Goal: Communication & Community: Answer question/provide support

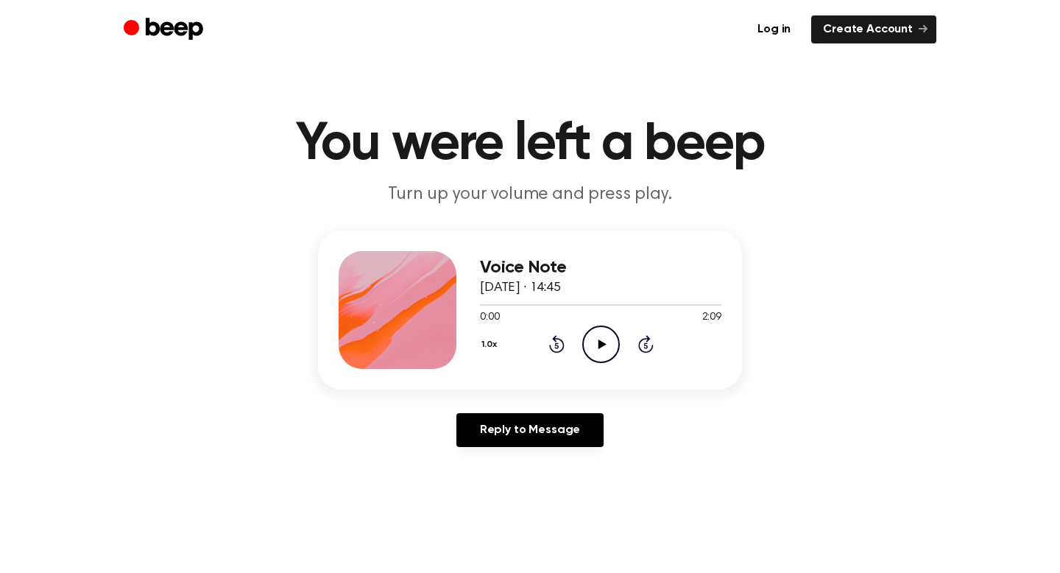
click at [603, 348] on icon "Play Audio" at bounding box center [601, 344] width 38 height 38
click at [478, 344] on div "Voice Note [DATE] · 14:45 0:25 2:09 Your browser does not support the [object O…" at bounding box center [530, 309] width 424 height 159
click at [488, 345] on button "1.0x" at bounding box center [491, 344] width 23 height 25
click at [504, 509] on span "2.0x" at bounding box center [504, 514] width 18 height 15
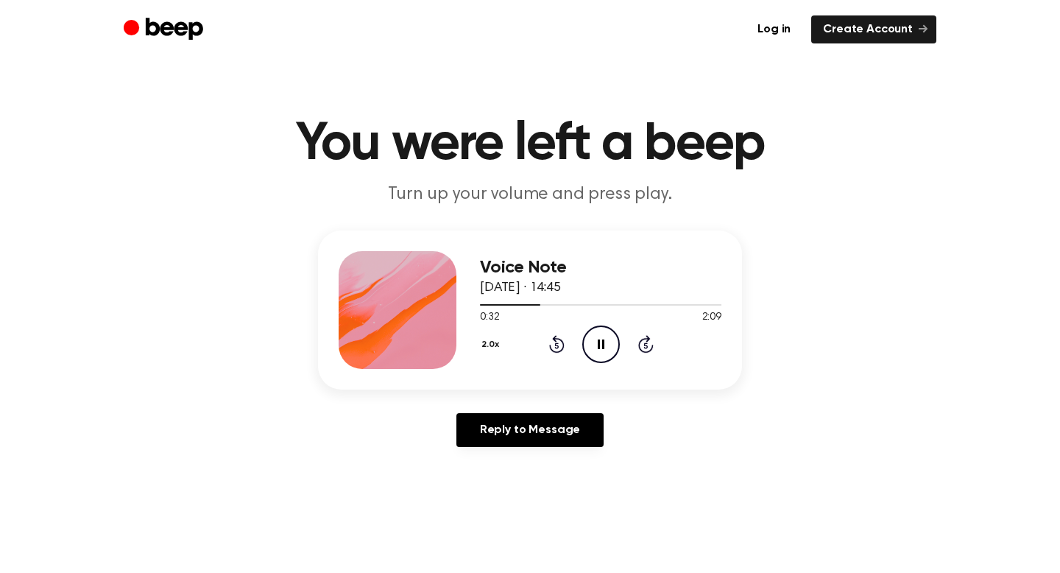
click at [496, 345] on button "2.0x" at bounding box center [492, 344] width 25 height 25
click at [508, 441] on li "1.0x" at bounding box center [508, 429] width 57 height 27
click at [612, 340] on icon "Pause Audio" at bounding box center [601, 344] width 38 height 38
click at [534, 413] on link "Reply to Message" at bounding box center [529, 430] width 147 height 34
click at [487, 353] on button "1.0x" at bounding box center [491, 344] width 23 height 25
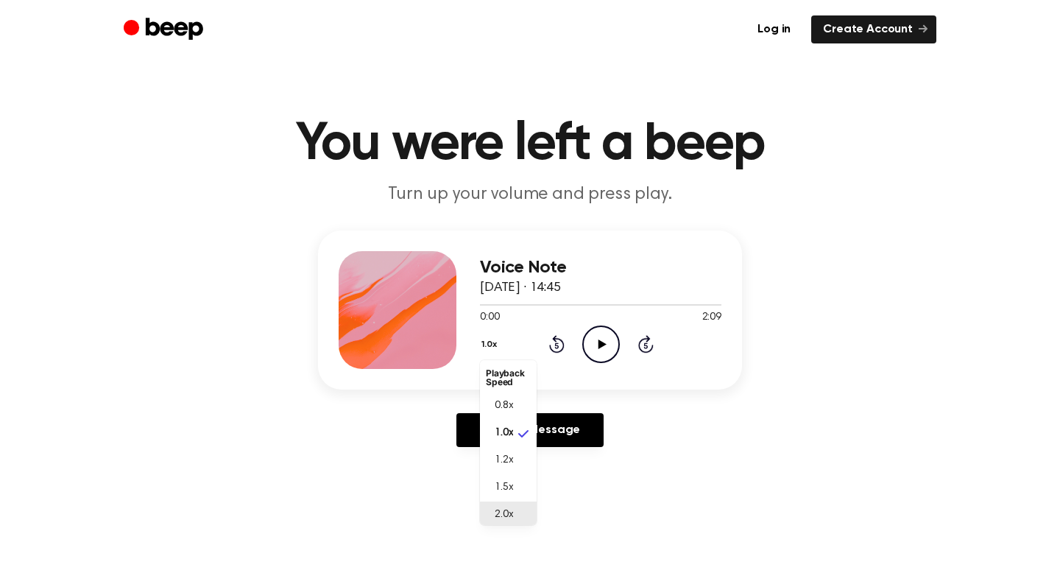
click at [503, 507] on span "2.0x" at bounding box center [504, 514] width 18 height 15
click at [588, 352] on icon "Play Audio" at bounding box center [601, 344] width 38 height 38
click at [617, 342] on icon "Pause Audio" at bounding box center [601, 344] width 38 height 38
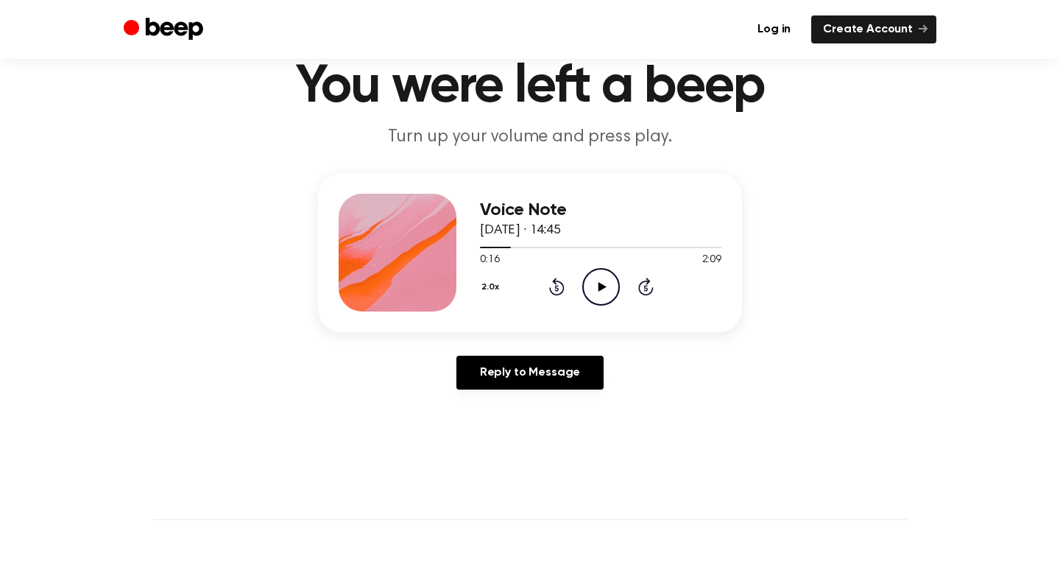
scroll to position [0, 0]
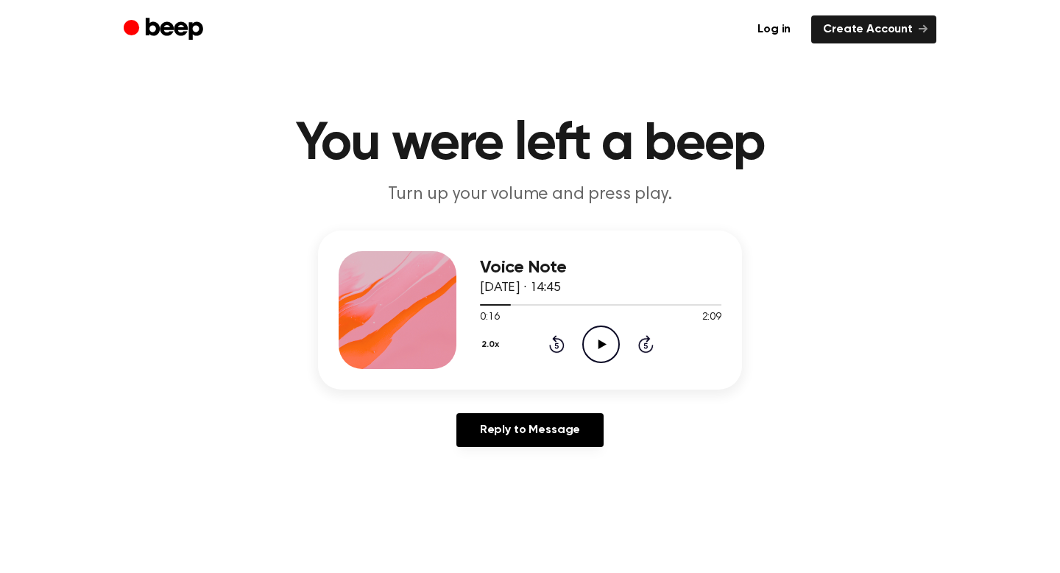
drag, startPoint x: 503, startPoint y: 309, endPoint x: 475, endPoint y: 307, distance: 27.3
click at [475, 307] on div "Voice Note [DATE] · 14:45 0:16 2:09 Your browser does not support the [object O…" at bounding box center [530, 309] width 424 height 159
click at [484, 303] on div at bounding box center [600, 304] width 241 height 12
click at [605, 334] on icon "Play Audio" at bounding box center [601, 344] width 38 height 38
click at [482, 337] on button "2.0x" at bounding box center [492, 344] width 25 height 25
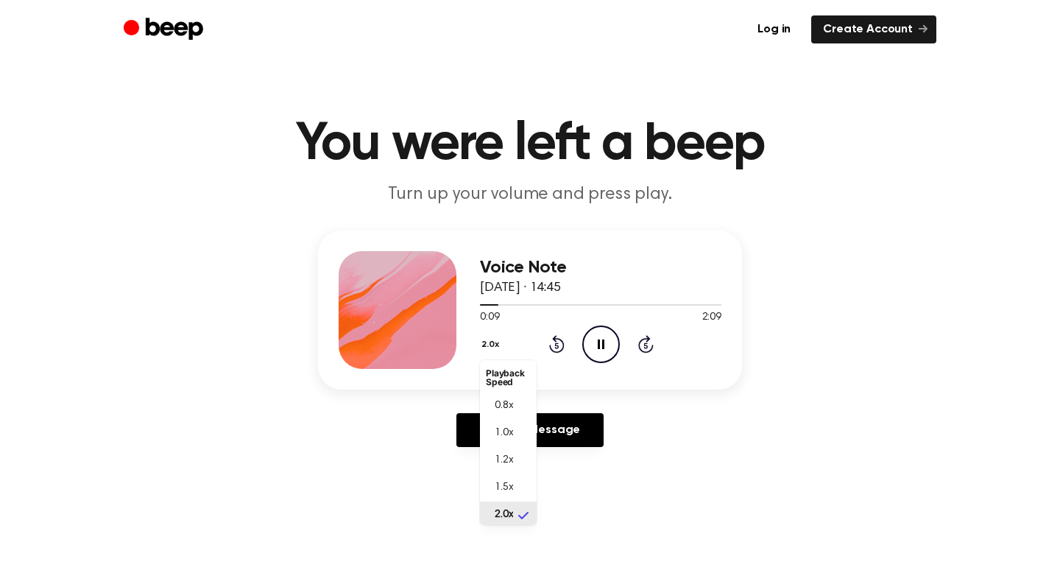
scroll to position [4, 0]
click at [509, 434] on span "1.0x" at bounding box center [504, 429] width 18 height 15
click at [603, 341] on icon at bounding box center [601, 344] width 7 height 10
click at [603, 341] on icon "Play Audio" at bounding box center [601, 344] width 38 height 38
click at [603, 341] on icon at bounding box center [601, 344] width 7 height 10
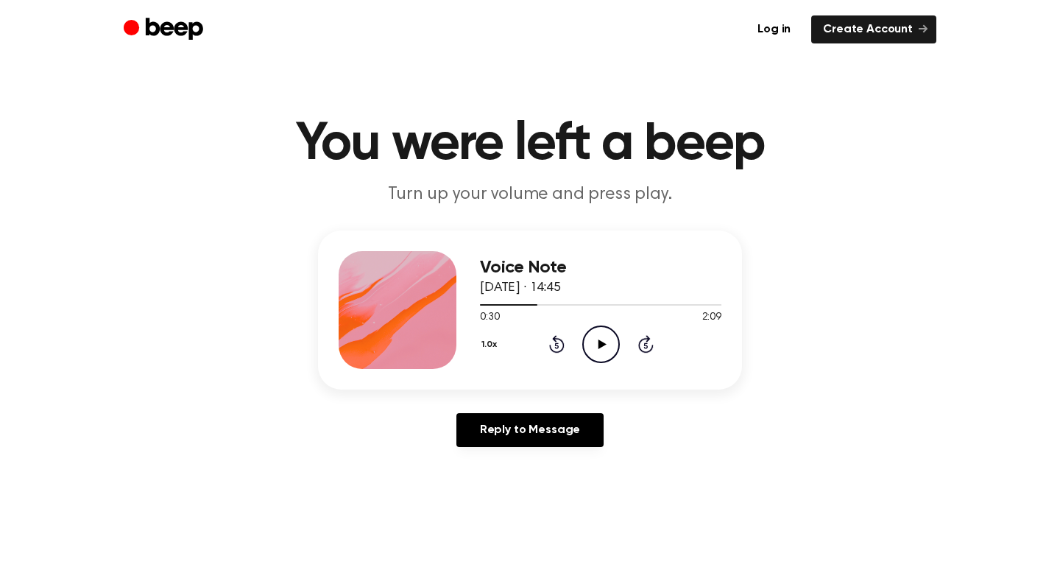
click at [598, 338] on icon "Play Audio" at bounding box center [601, 344] width 38 height 38
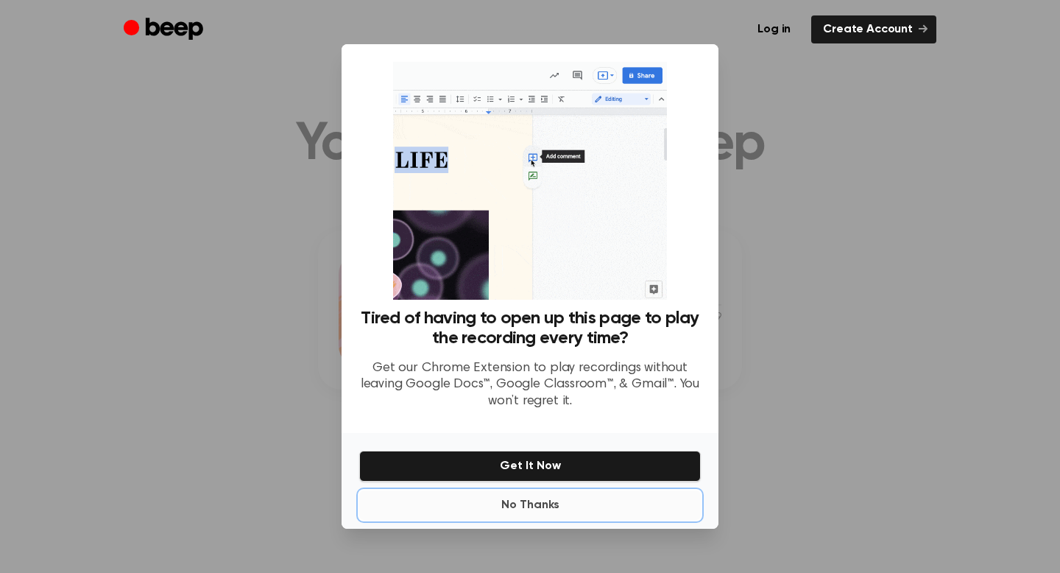
click at [546, 501] on button "No Thanks" at bounding box center [530, 504] width 342 height 29
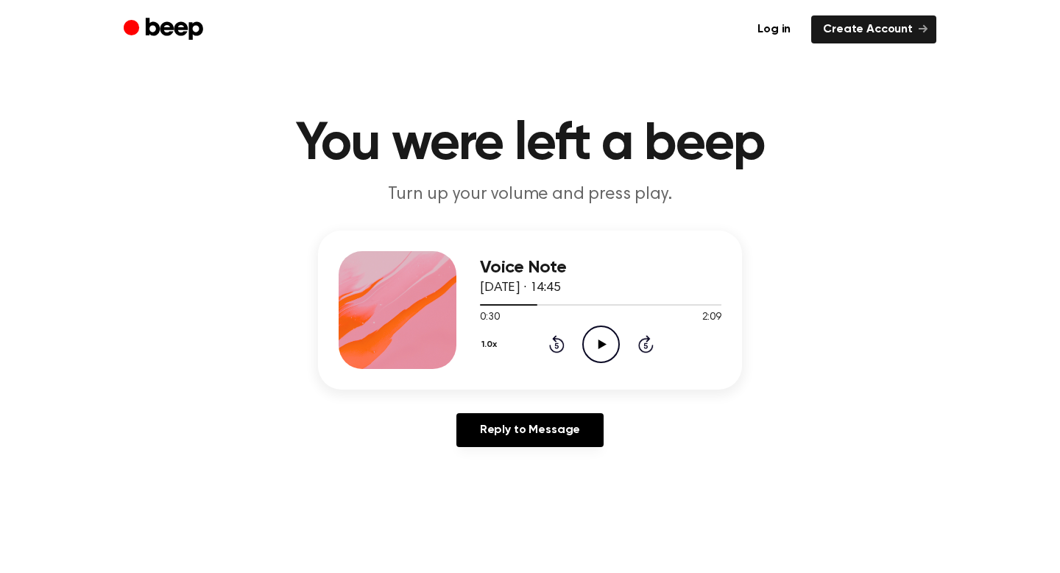
click at [590, 350] on icon "Play Audio" at bounding box center [601, 344] width 38 height 38
click at [590, 350] on icon "Pause Audio" at bounding box center [601, 344] width 38 height 38
click at [590, 350] on icon "Play Audio" at bounding box center [601, 344] width 38 height 38
click at [590, 350] on icon "Pause Audio" at bounding box center [601, 344] width 38 height 38
click at [590, 350] on icon "Play Audio" at bounding box center [601, 344] width 38 height 38
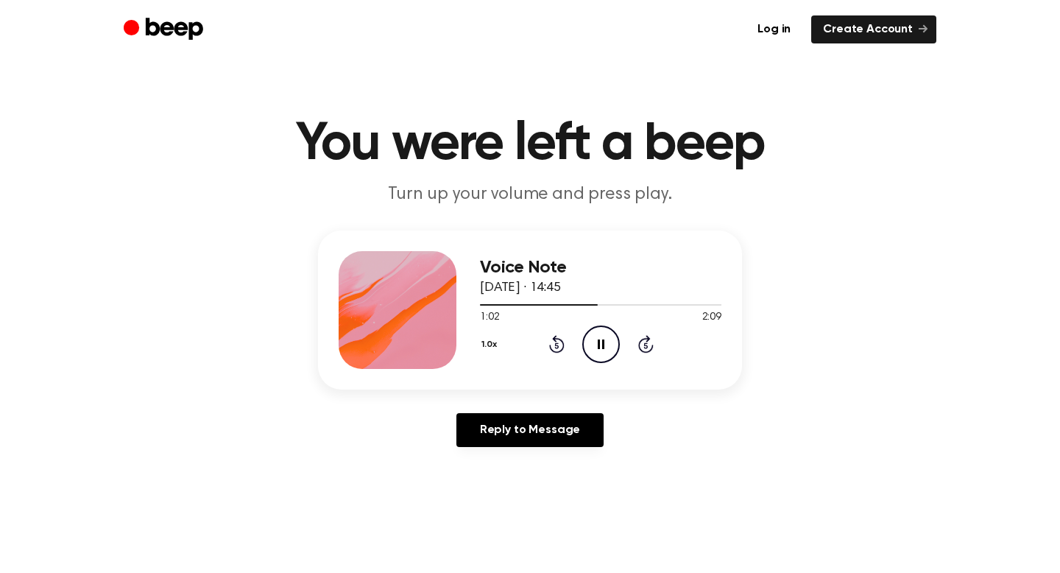
click at [592, 347] on icon "Pause Audio" at bounding box center [601, 344] width 38 height 38
